Goal: Complete application form: Complete application form

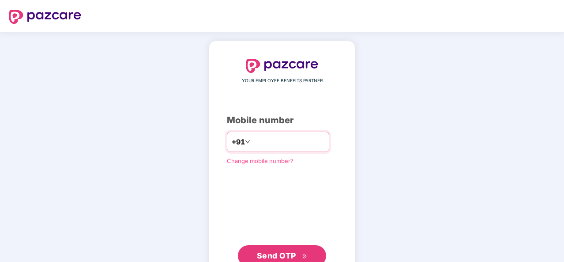
click at [298, 146] on input "number" at bounding box center [288, 142] width 72 height 14
type input "**********"
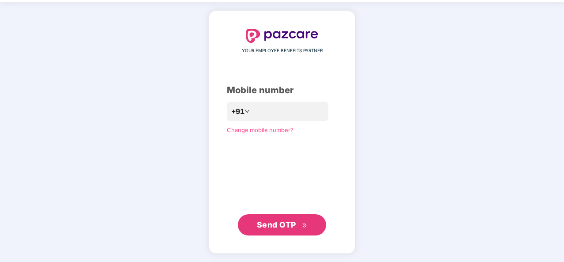
drag, startPoint x: 280, startPoint y: 218, endPoint x: 279, endPoint y: 213, distance: 4.5
click at [279, 213] on div "**********" at bounding box center [282, 132] width 110 height 207
click at [276, 223] on span "Send OTP" at bounding box center [276, 224] width 39 height 9
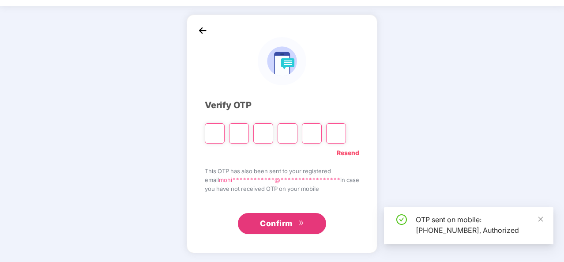
scroll to position [26, 0]
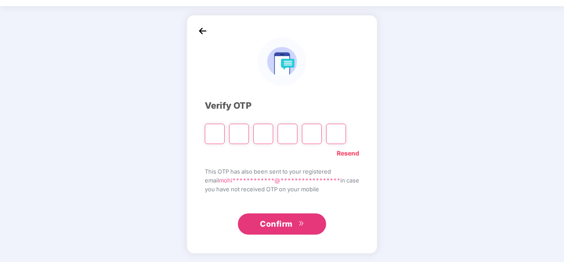
type input "*"
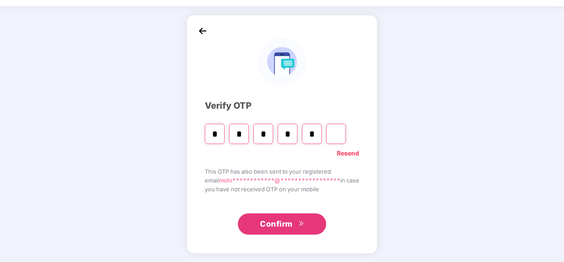
type input "*"
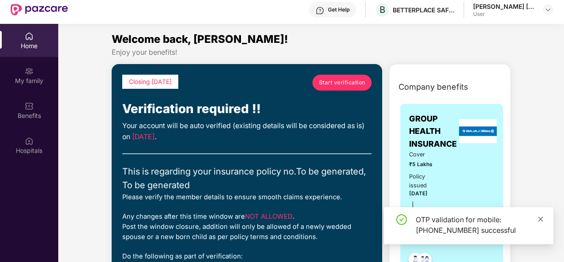
click at [541, 219] on icon "close" at bounding box center [541, 218] width 5 height 5
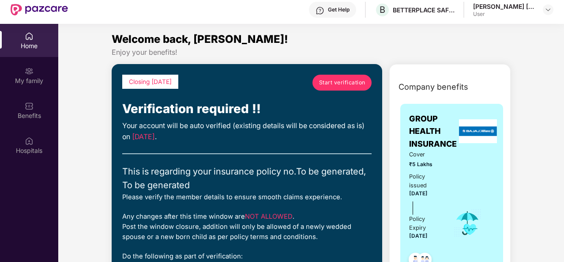
click at [361, 83] on span "Start verification" at bounding box center [342, 82] width 46 height 8
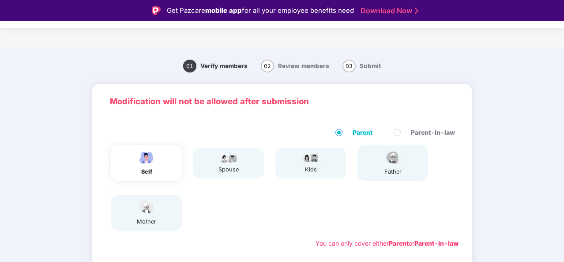
scroll to position [43, 0]
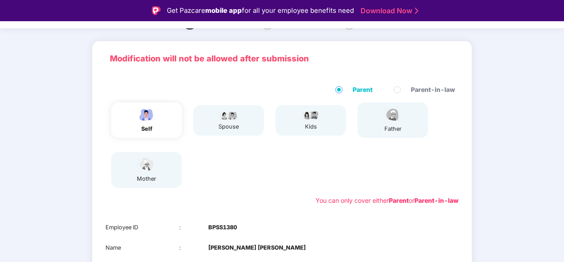
click at [236, 127] on div "spouse" at bounding box center [229, 126] width 22 height 9
click at [318, 123] on div "kids" at bounding box center [311, 126] width 22 height 9
click at [378, 116] on div "father" at bounding box center [393, 119] width 71 height 35
click at [162, 159] on div "mother" at bounding box center [146, 169] width 71 height 35
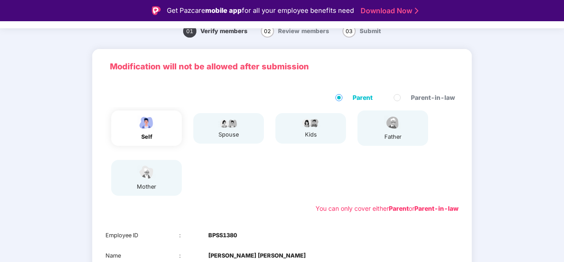
scroll to position [34, 0]
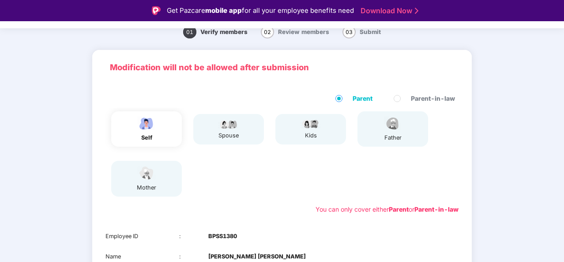
click at [359, 100] on span "Parent" at bounding box center [362, 99] width 27 height 10
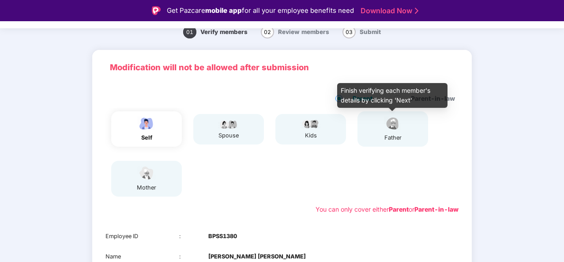
click at [398, 139] on div "father" at bounding box center [393, 137] width 22 height 9
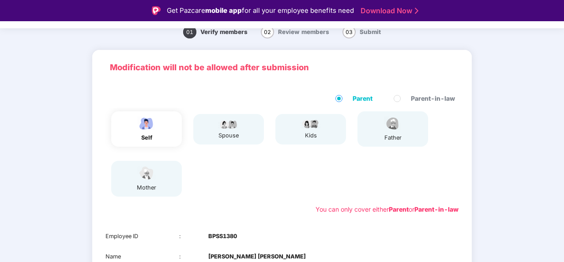
click at [126, 182] on div "mother" at bounding box center [146, 178] width 71 height 35
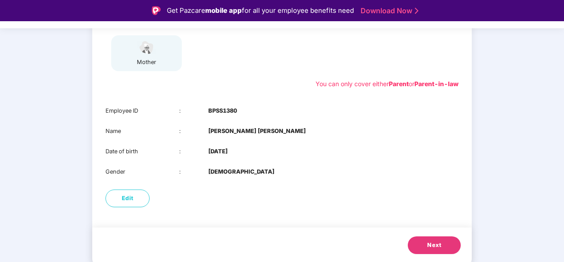
click at [436, 245] on span "Next" at bounding box center [434, 245] width 14 height 9
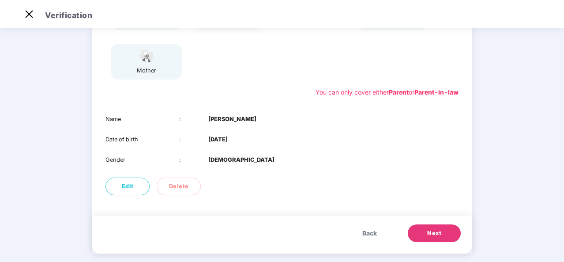
scroll to position [130, 0]
click at [372, 232] on span "Back" at bounding box center [369, 233] width 15 height 10
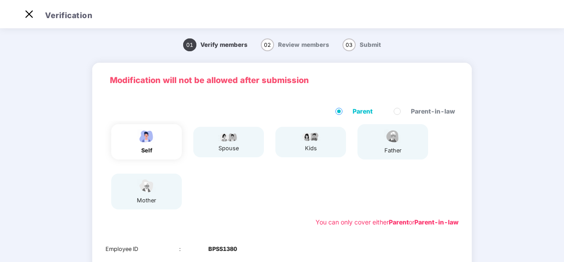
scroll to position [159, 0]
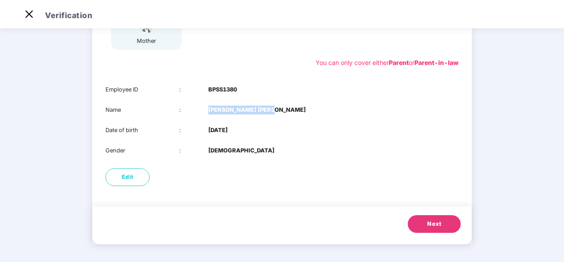
drag, startPoint x: 205, startPoint y: 109, endPoint x: 277, endPoint y: 110, distance: 71.5
click at [277, 110] on div "Name : [PERSON_NAME] [PERSON_NAME]" at bounding box center [282, 110] width 353 height 9
drag, startPoint x: 207, startPoint y: 89, endPoint x: 249, endPoint y: 88, distance: 42.4
click at [249, 88] on div "Employee ID : BPSS1380" at bounding box center [282, 89] width 353 height 9
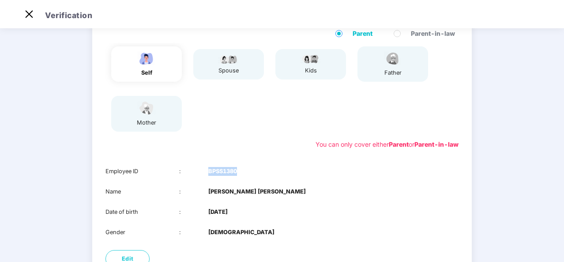
scroll to position [83, 0]
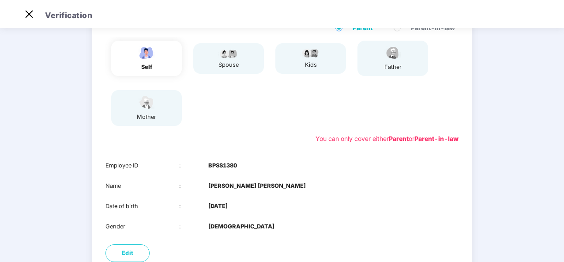
click at [242, 126] on div "self spouse kids father mother" at bounding box center [282, 83] width 360 height 92
